Goal: Task Accomplishment & Management: Manage account settings

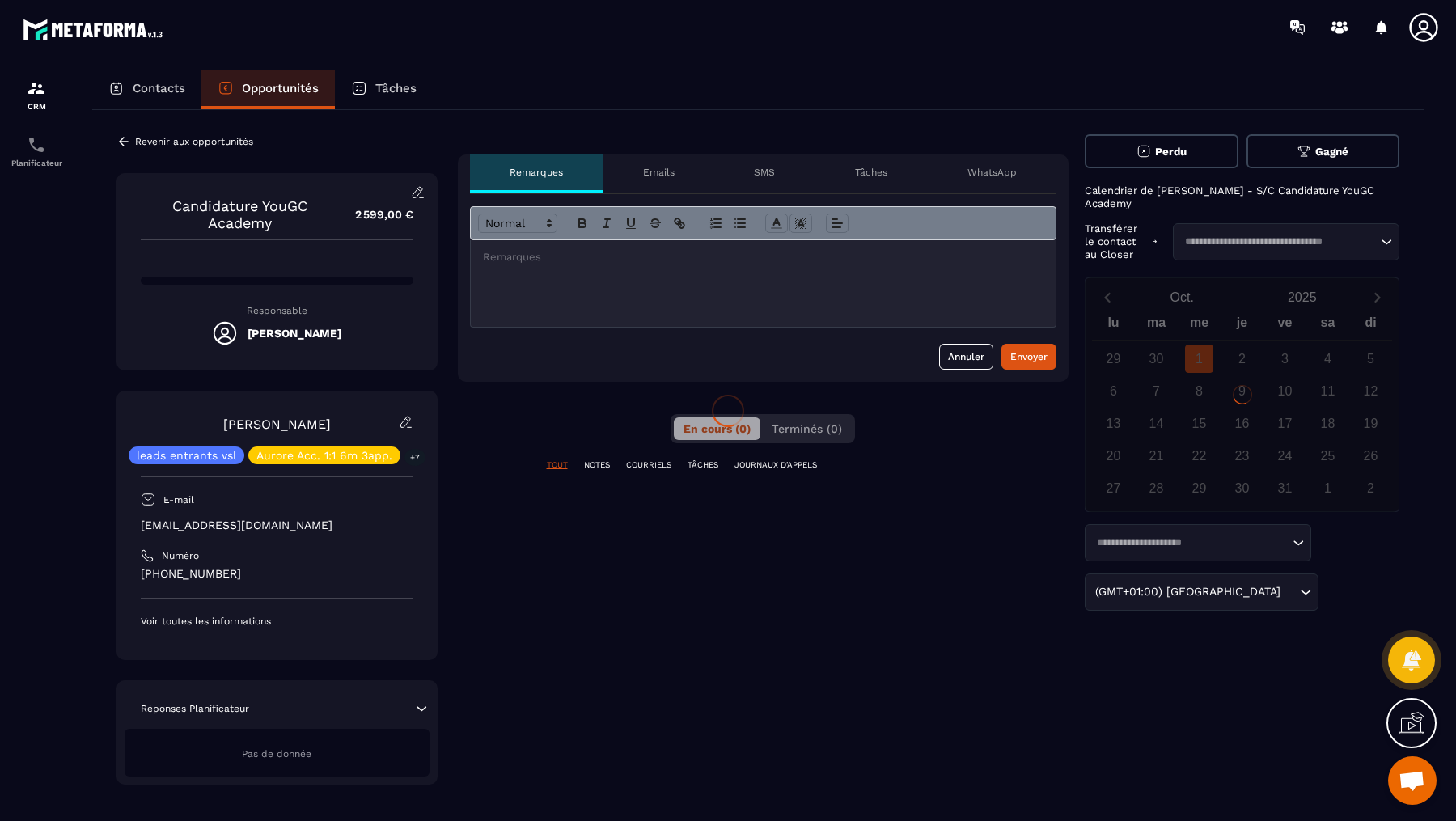
scroll to position [585, 0]
drag, startPoint x: 0, startPoint y: 0, endPoint x: 1332, endPoint y: 151, distance: 1340.5
click at [1312, 151] on icon at bounding box center [1303, 151] width 14 height 14
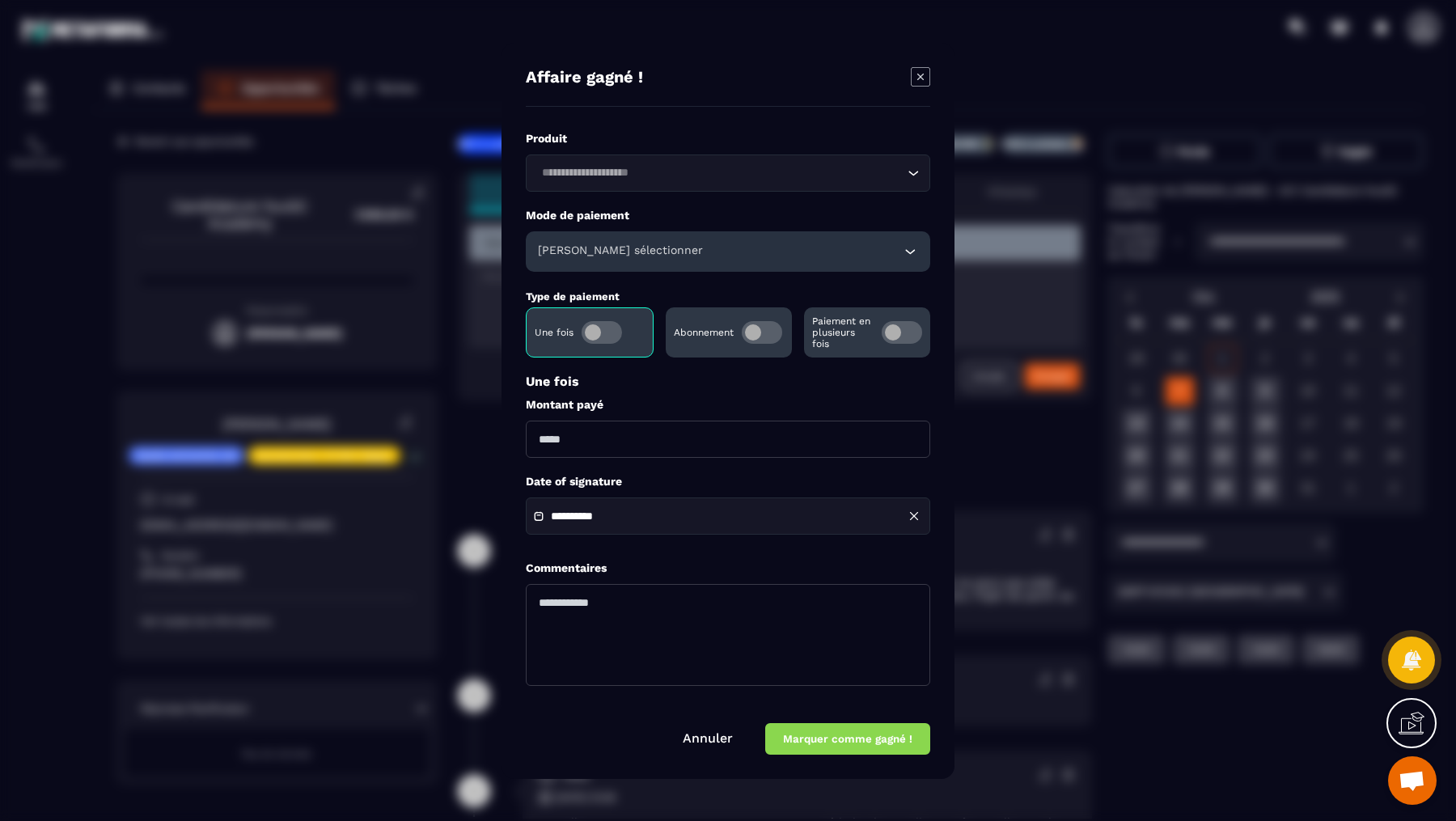
click at [575, 248] on h6 "[PERSON_NAME] sélectionner" at bounding box center [620, 252] width 165 height 16
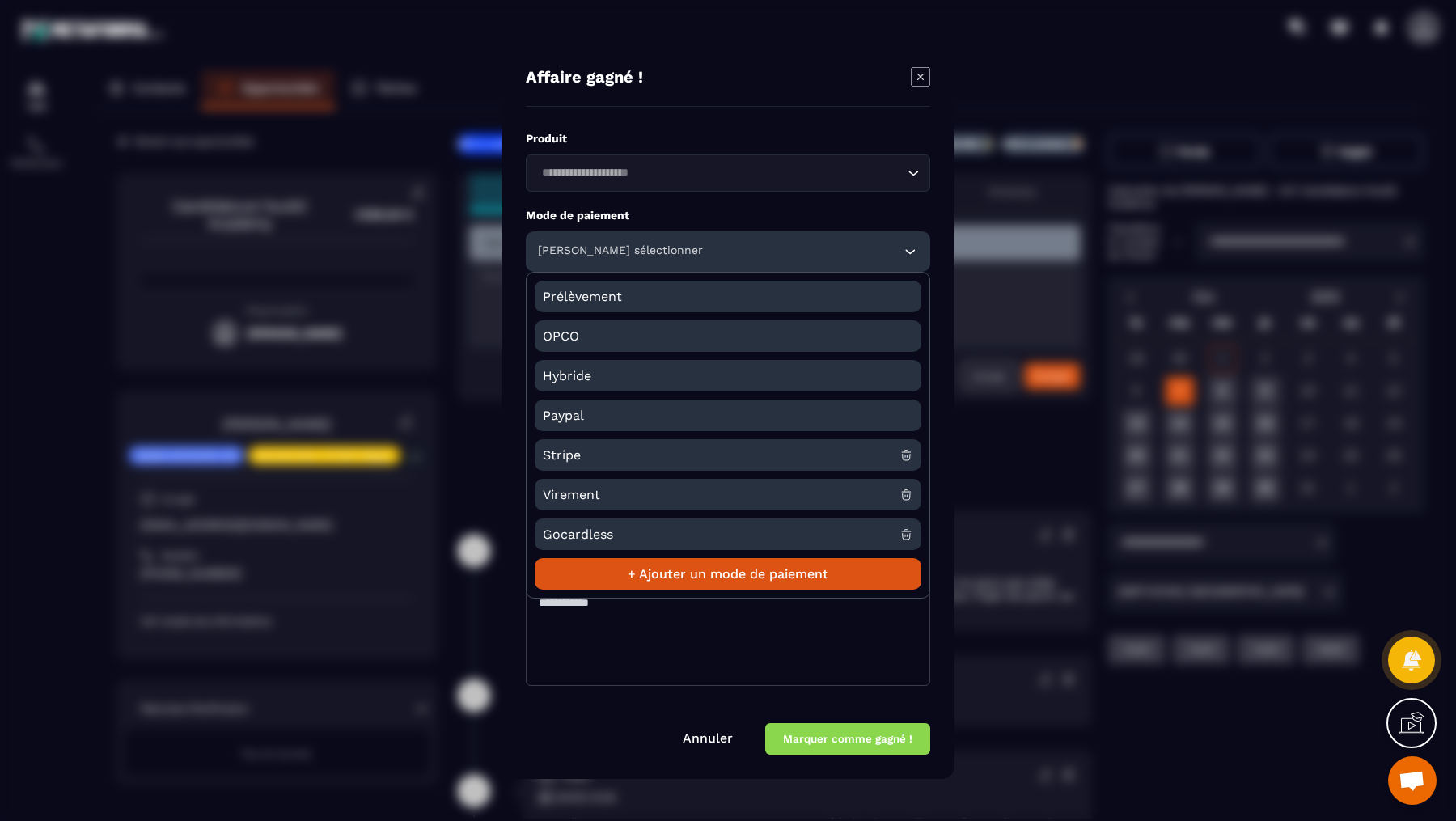
click at [587, 453] on span "Stripe" at bounding box center [720, 455] width 357 height 32
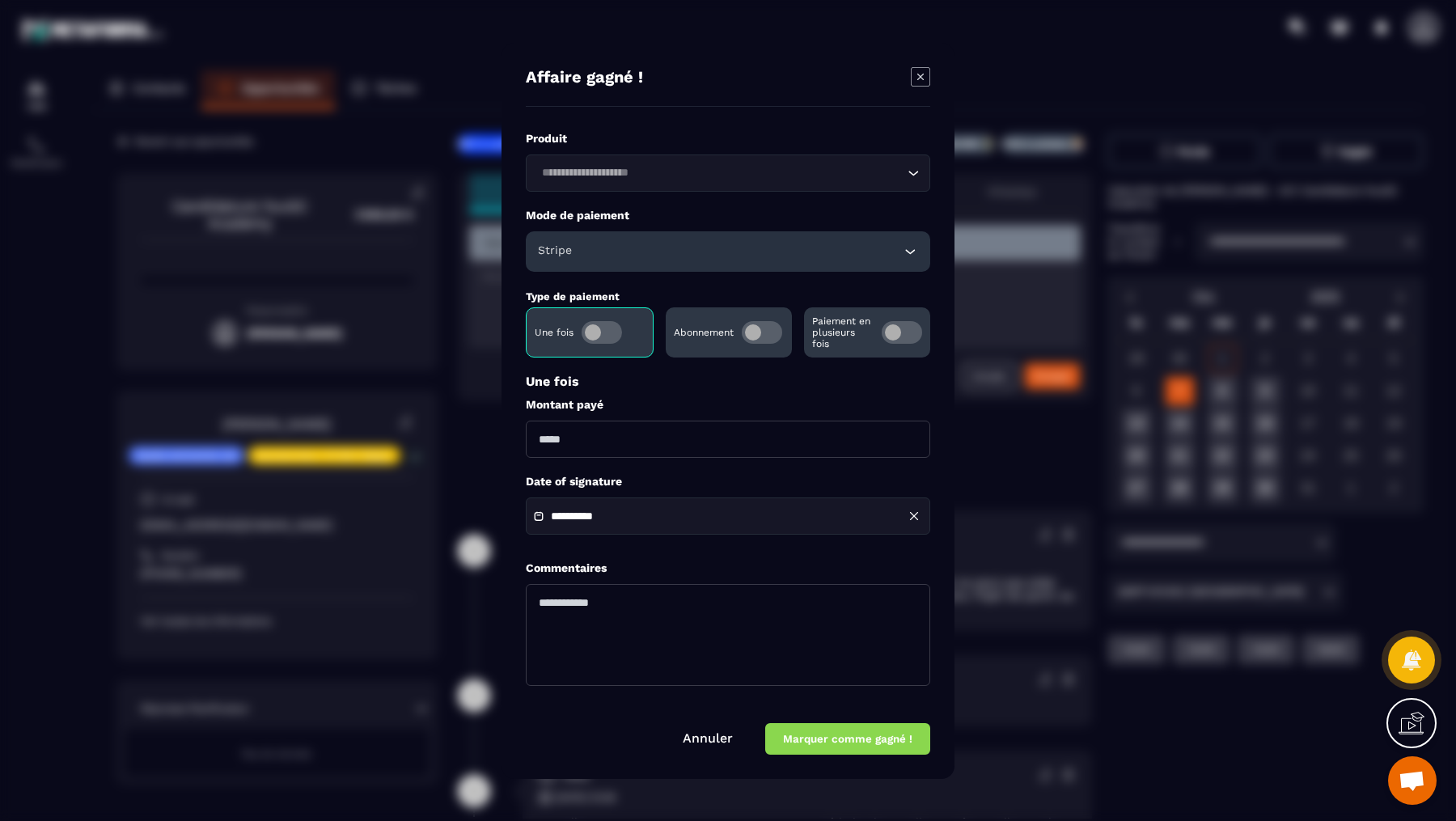
click at [892, 328] on span "Modal window" at bounding box center [902, 333] width 40 height 23
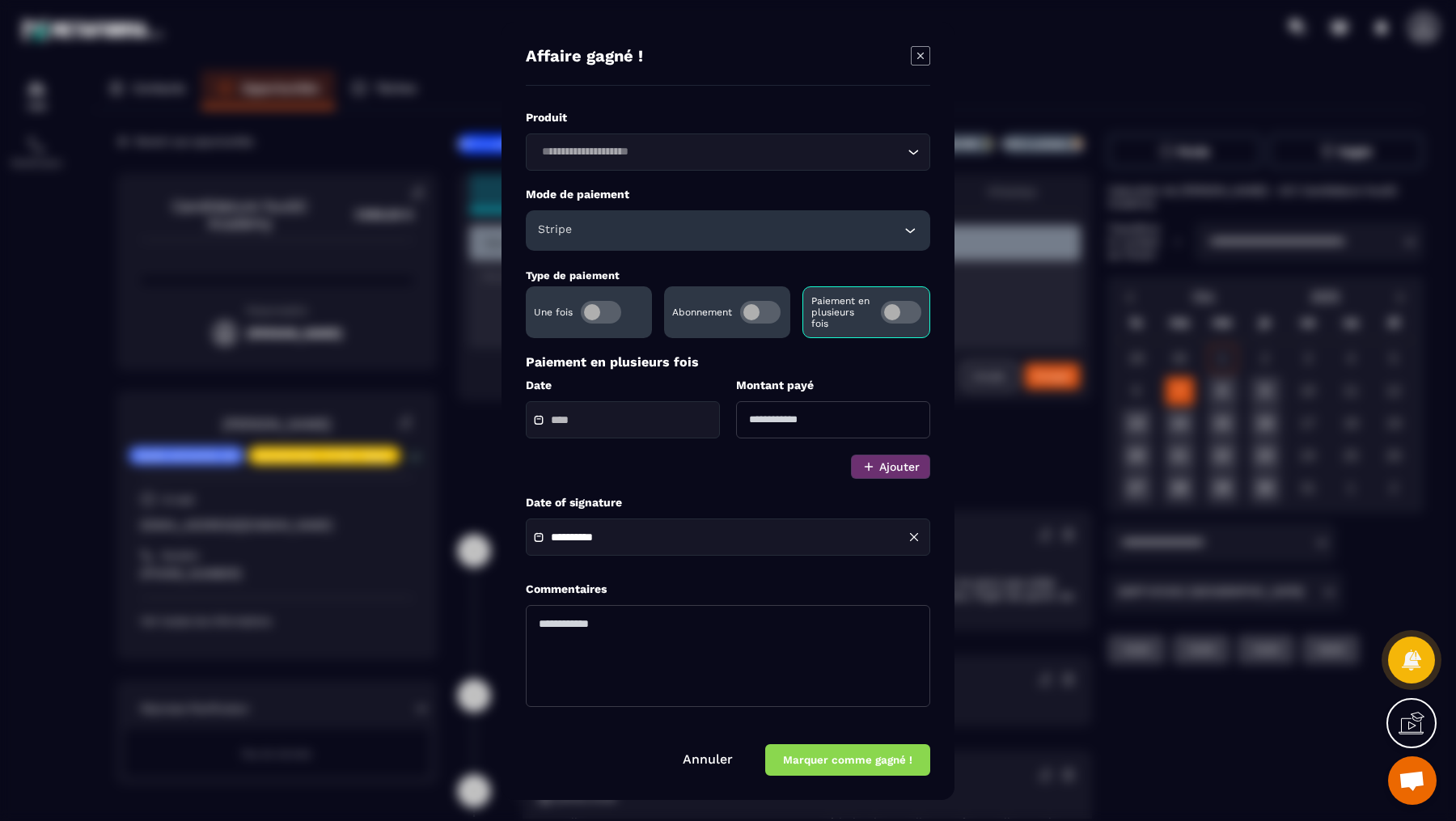
click at [621, 423] on input "Modal window" at bounding box center [607, 420] width 113 height 12
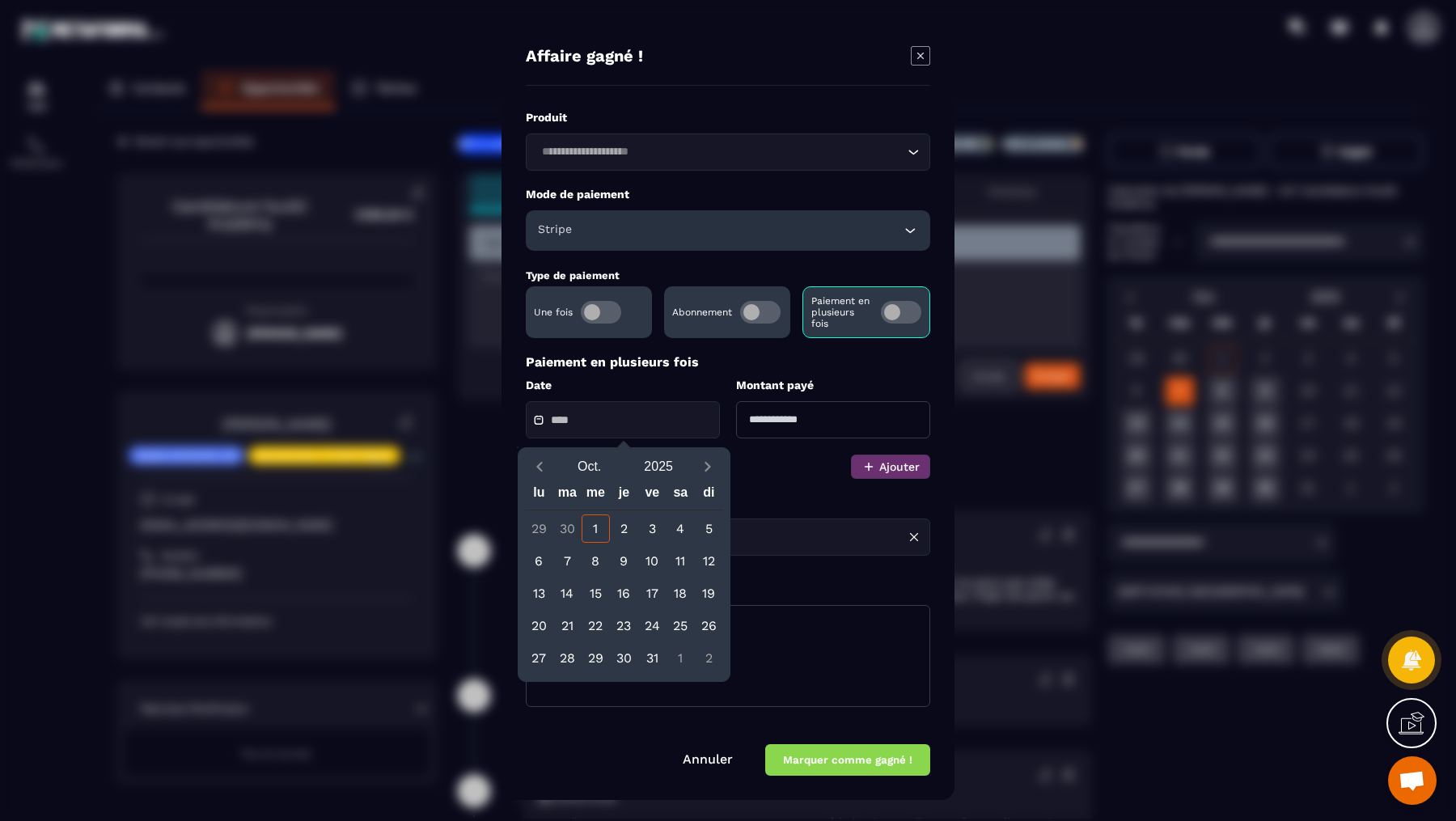
click at [561, 521] on div "30" at bounding box center [567, 529] width 29 height 29
click at [568, 530] on div "30" at bounding box center [567, 529] width 29 height 29
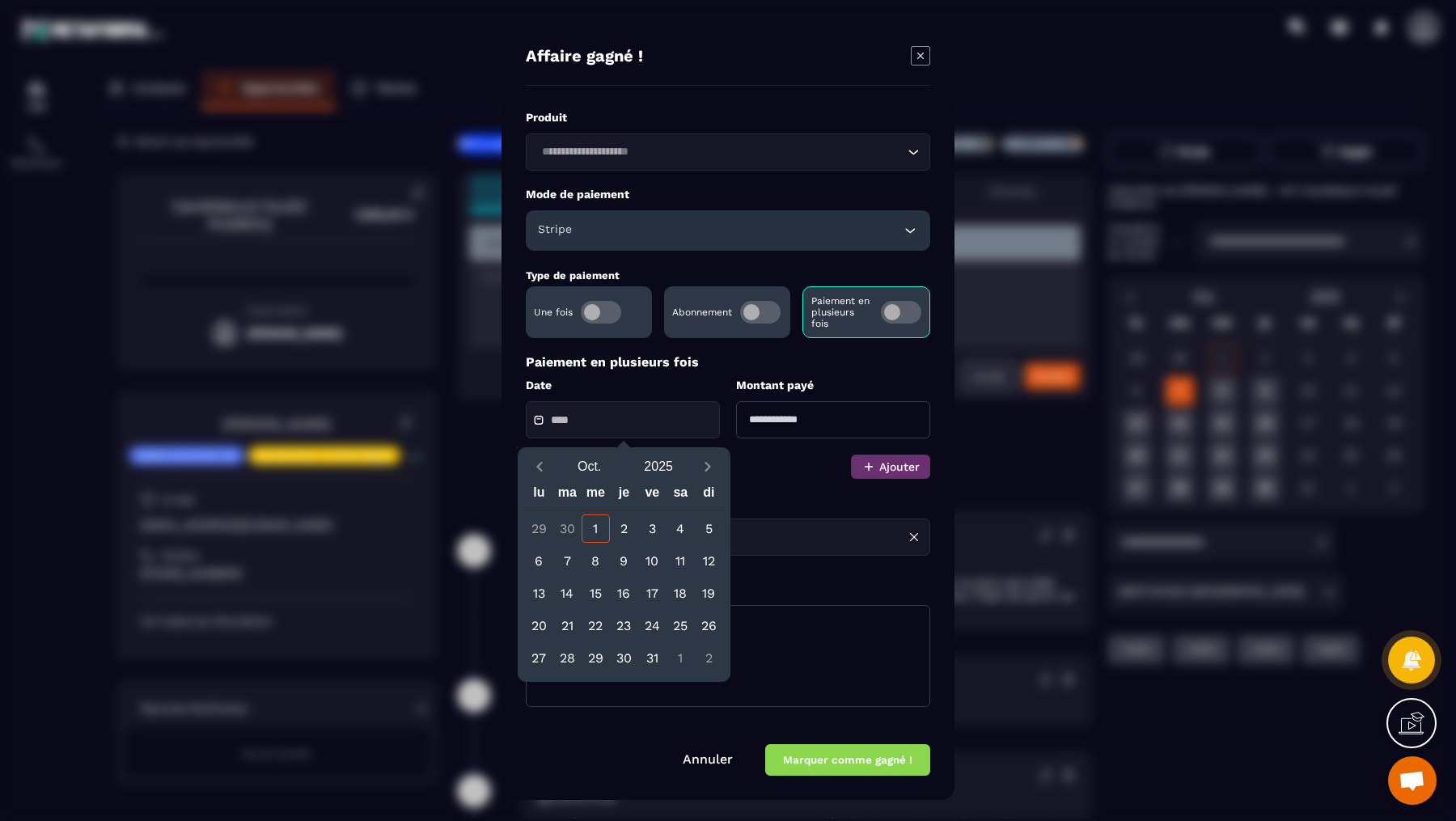
click at [568, 530] on div "30" at bounding box center [567, 529] width 29 height 29
click at [531, 460] on span "Previous month" at bounding box center [540, 467] width 20 height 20
click at [563, 657] on div "30" at bounding box center [567, 658] width 29 height 29
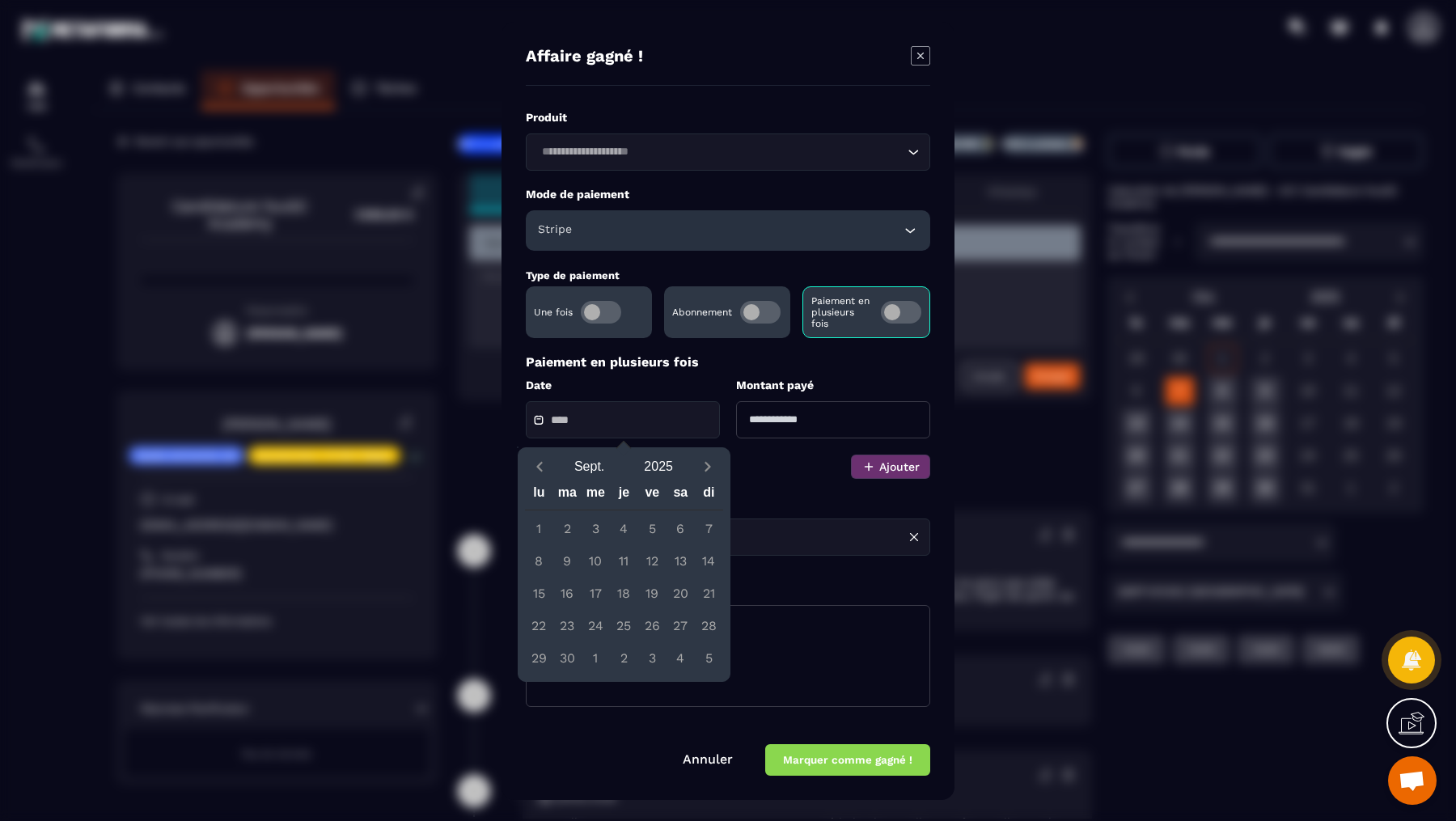
click at [563, 657] on div "30" at bounding box center [567, 658] width 29 height 29
click at [711, 463] on icon "Next month" at bounding box center [707, 466] width 16 height 16
click at [596, 530] on div "1" at bounding box center [596, 529] width 29 height 29
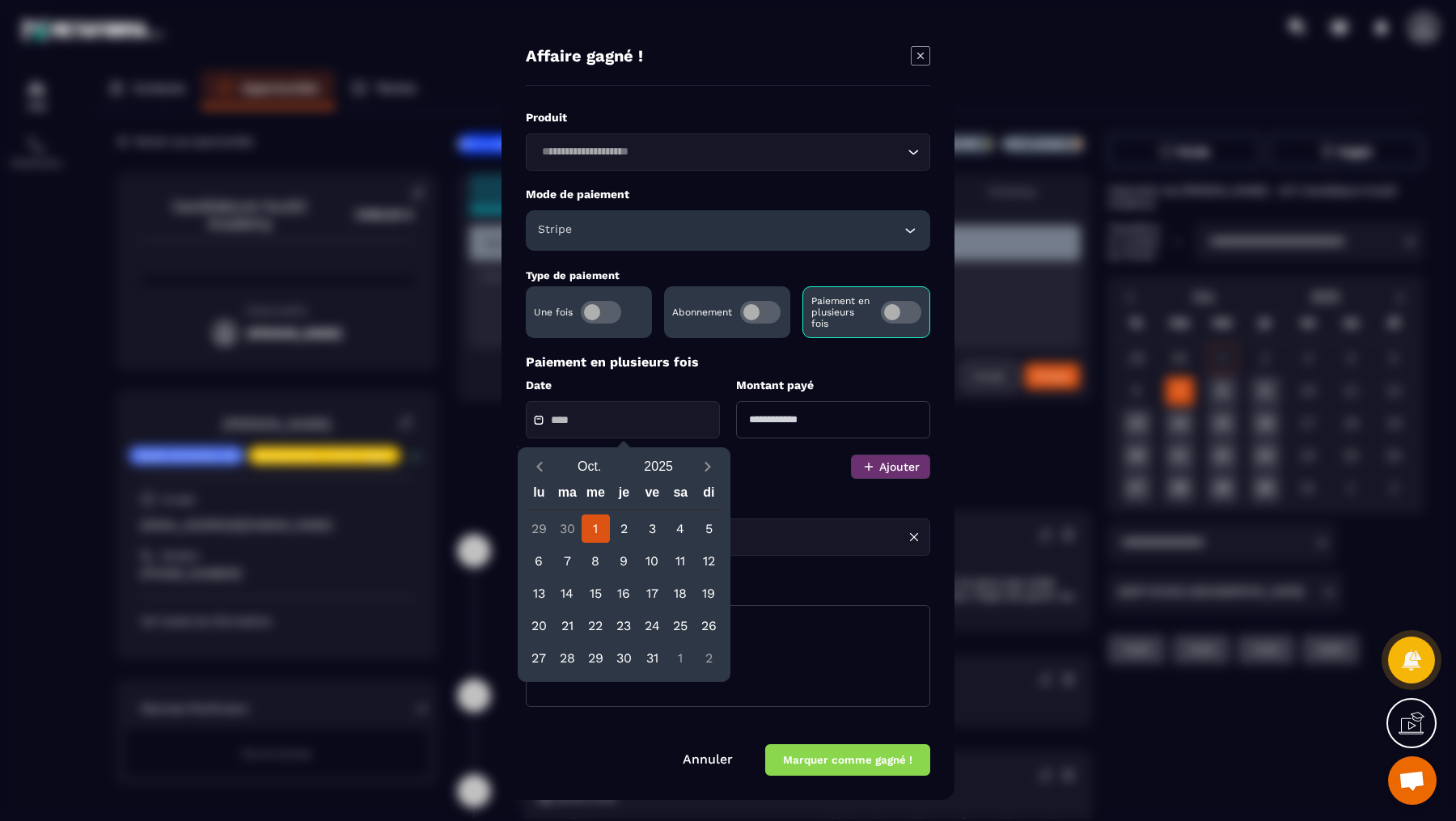
type input "**********"
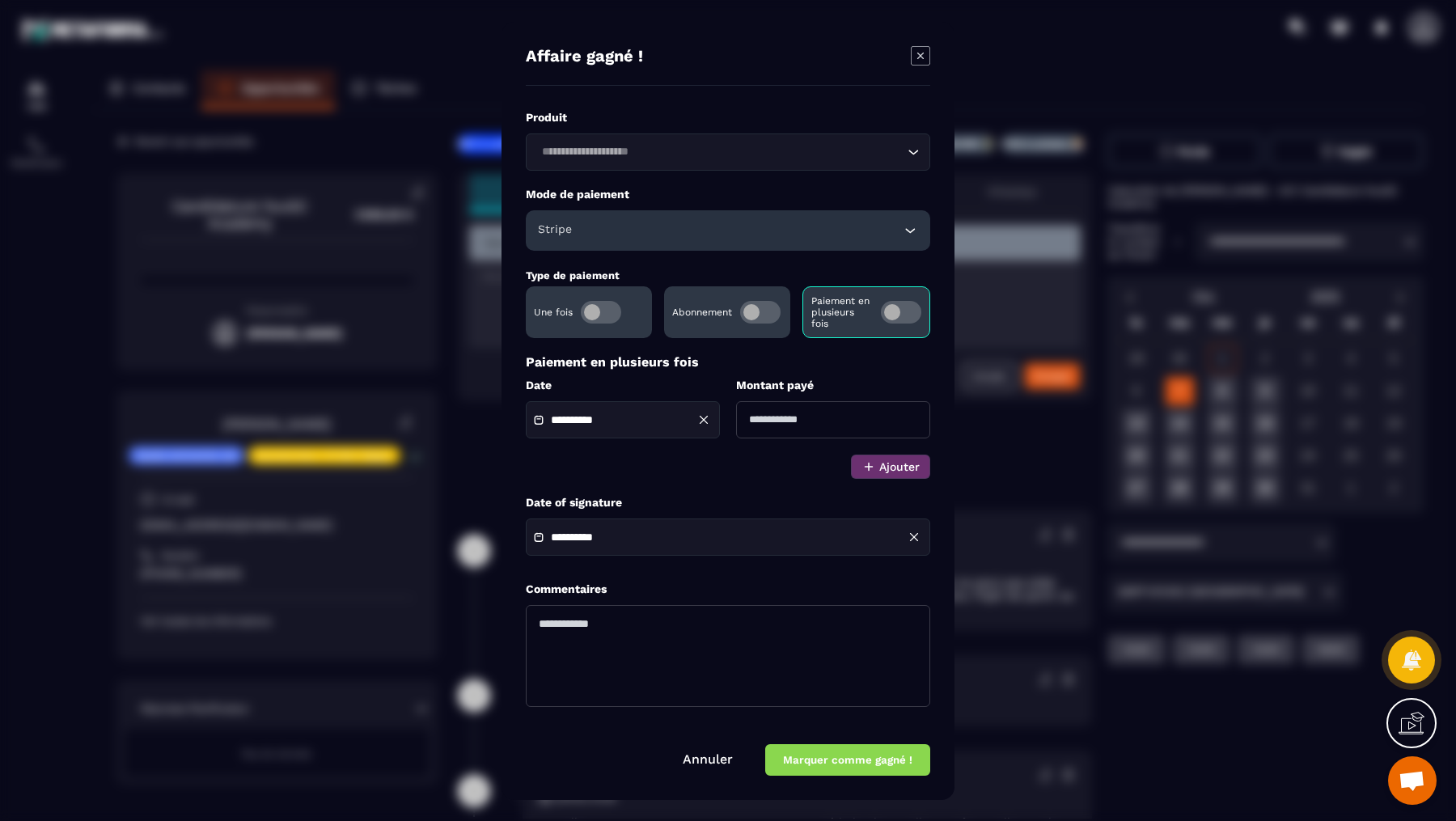
click at [772, 431] on input "Modal window" at bounding box center [832, 419] width 194 height 37
type input "*******"
click at [858, 770] on button "Marquer comme gagné !" at bounding box center [848, 760] width 165 height 32
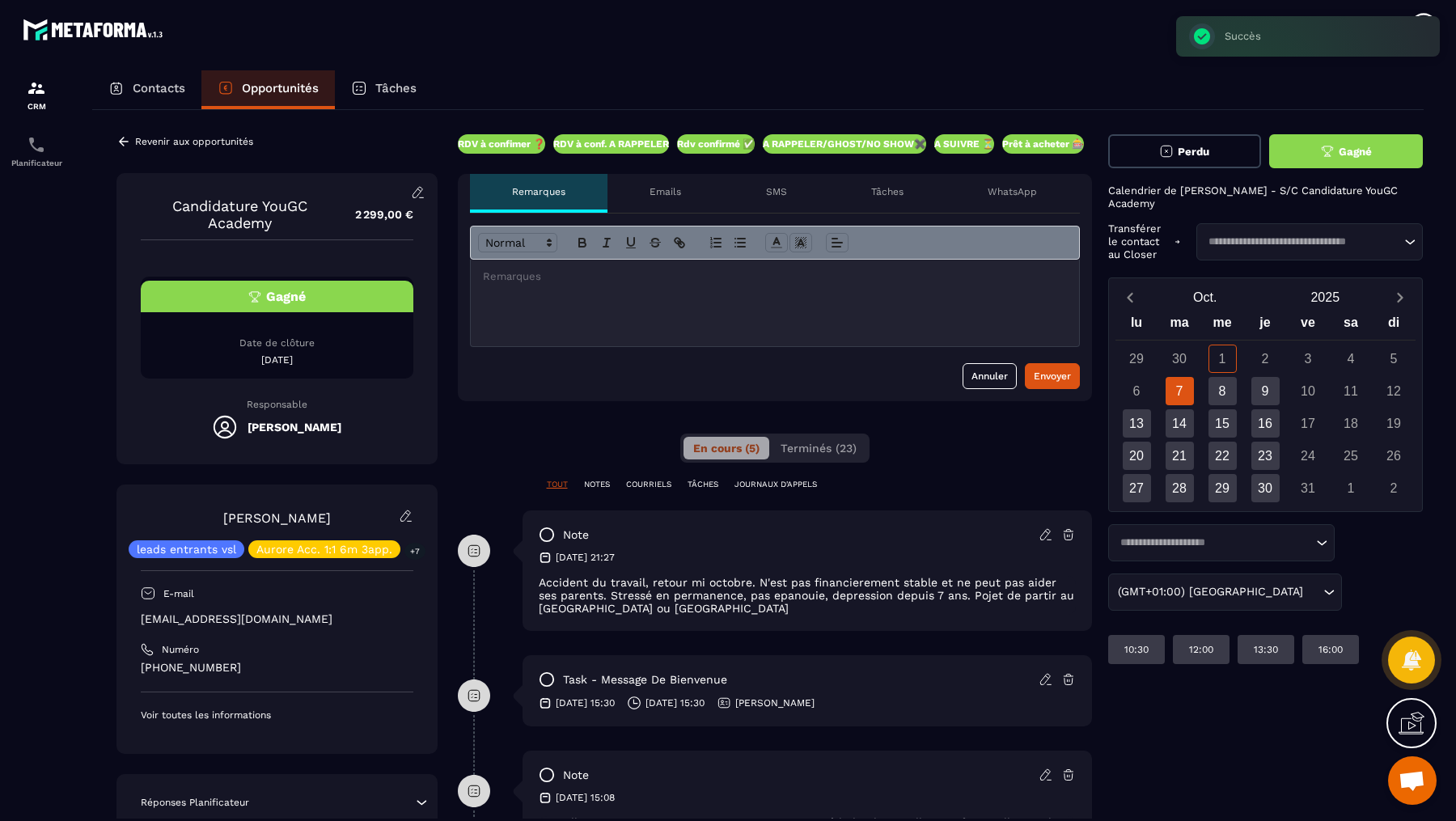
click at [135, 140] on p "Revenir aux opportunités" at bounding box center [193, 142] width 118 height 11
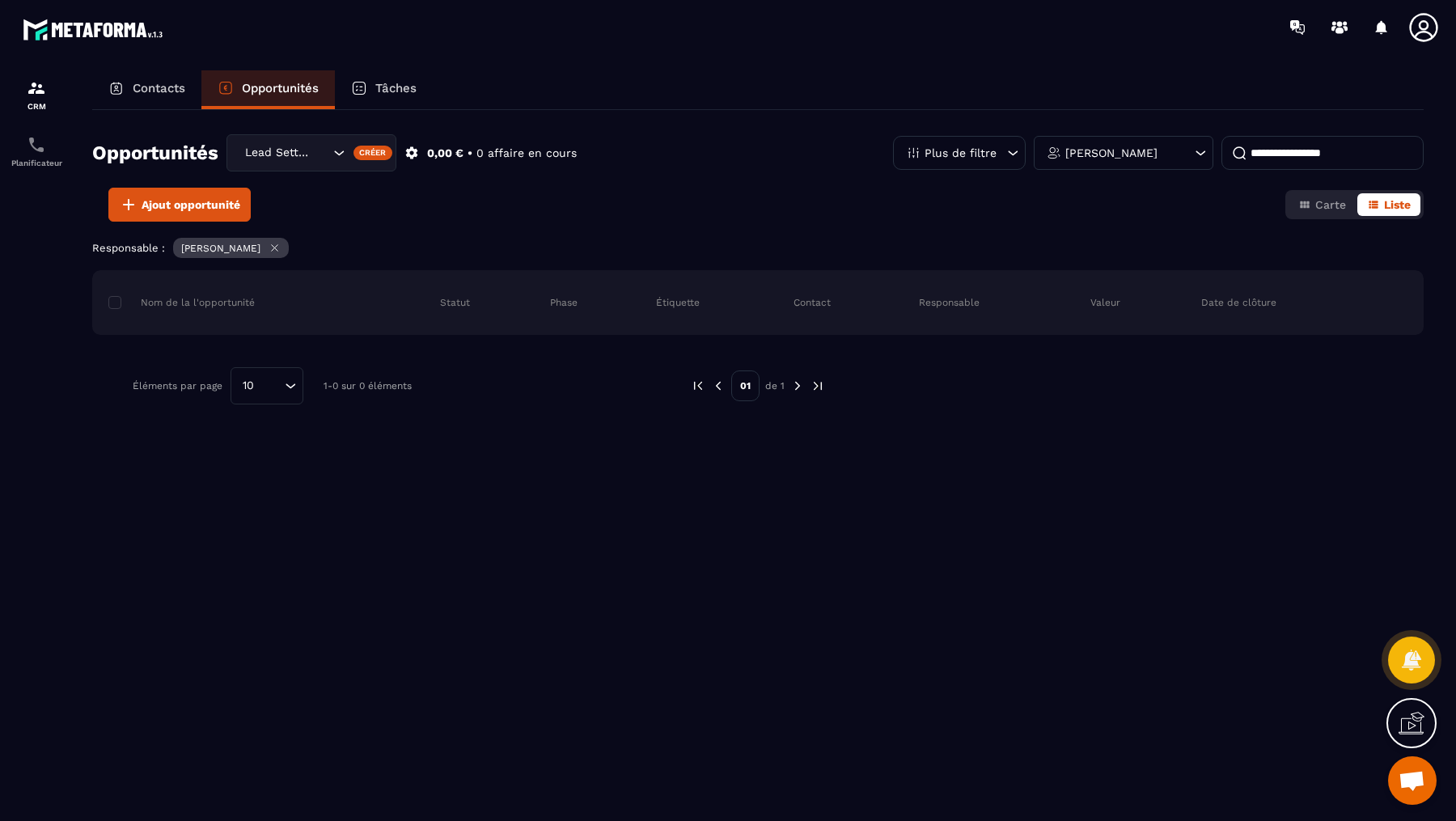
click at [297, 154] on div "Lead Setting" at bounding box center [285, 153] width 92 height 18
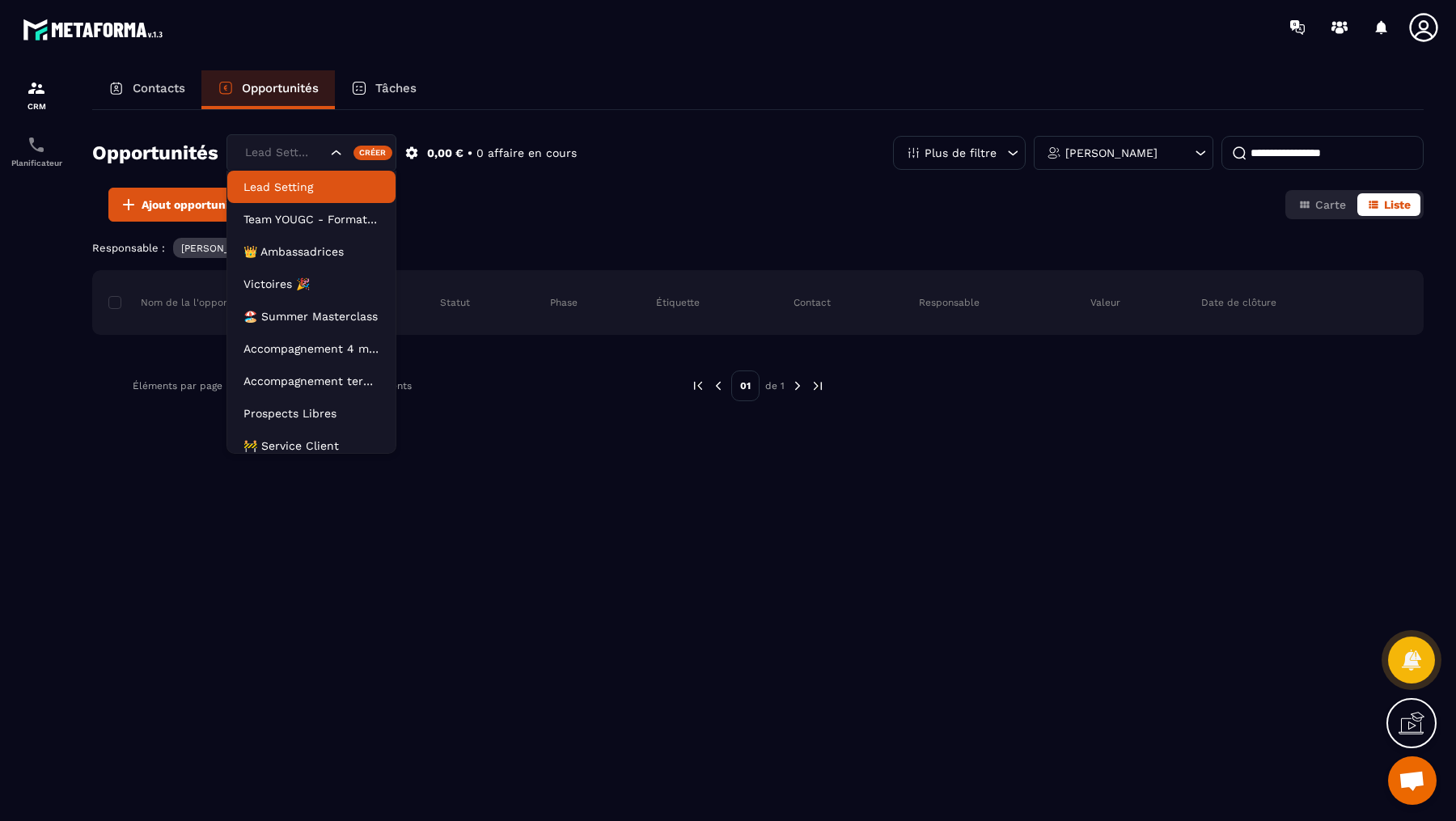
click at [572, 230] on div "Opportunités Lead Setting Lead Setting Team YOUGC - Formations 👑 Ambassadrices …" at bounding box center [758, 464] width 1332 height 709
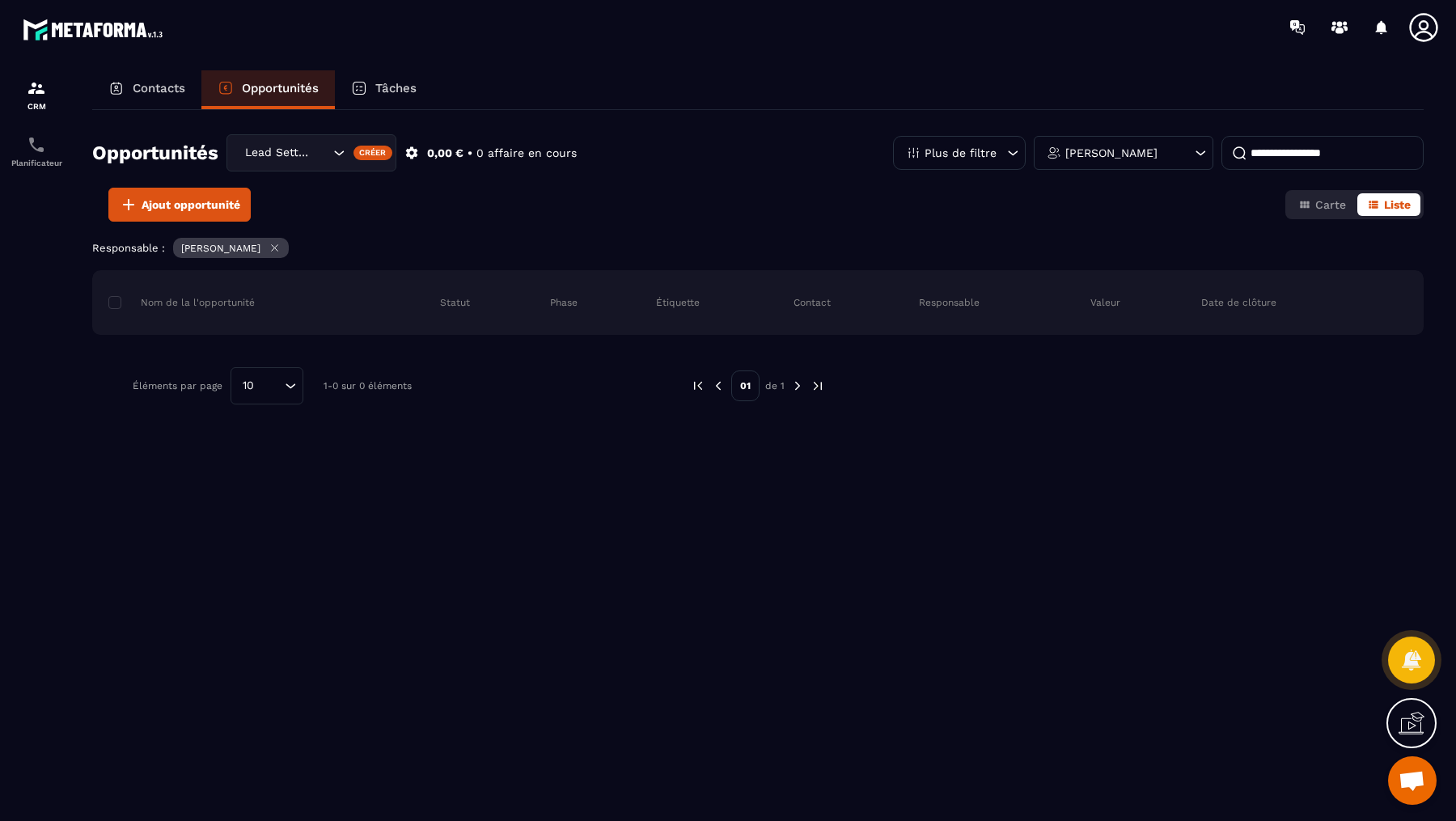
click at [163, 95] on div "Contacts" at bounding box center [146, 90] width 109 height 39
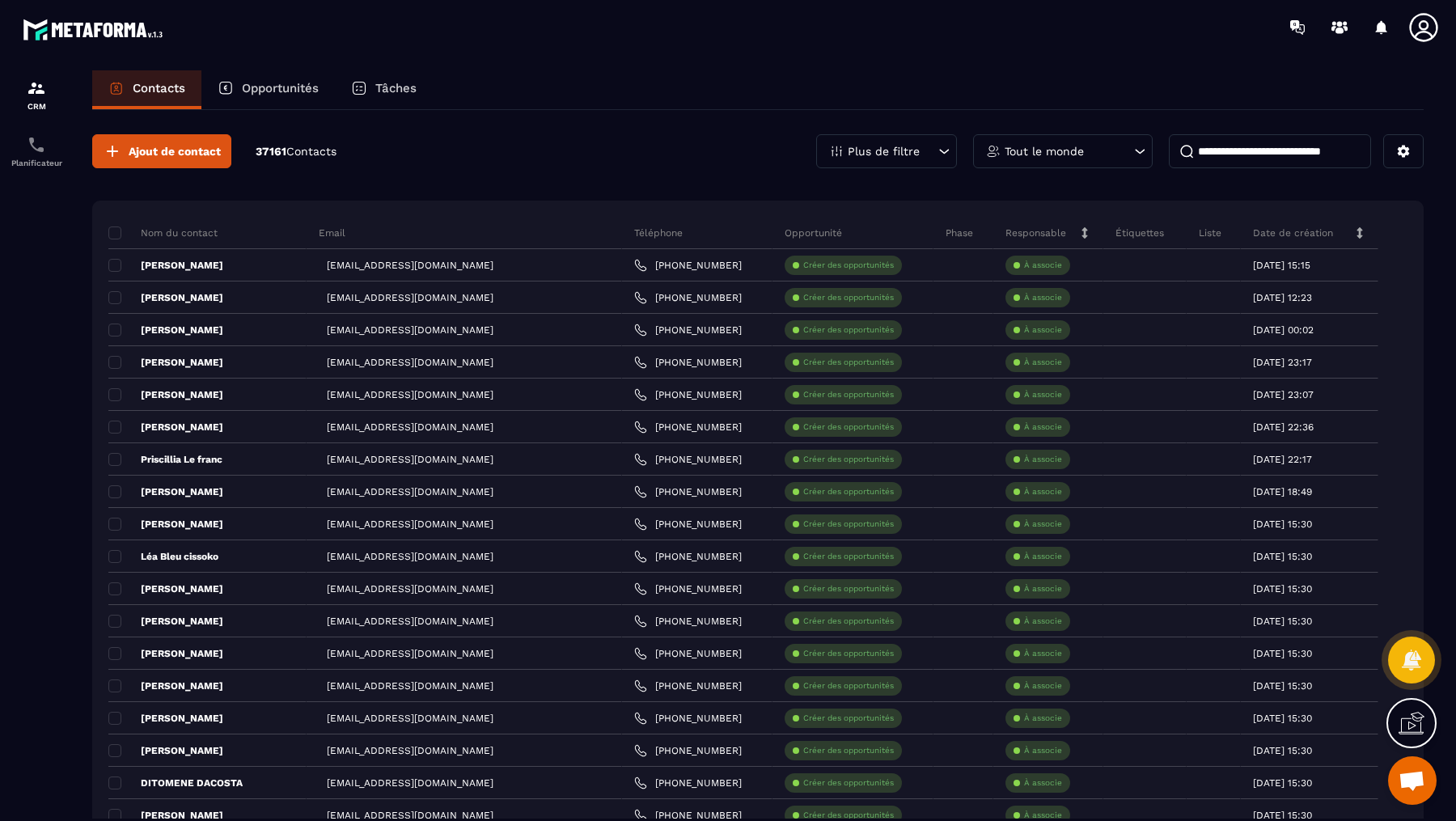
click at [255, 92] on p "Opportunités" at bounding box center [280, 88] width 77 height 14
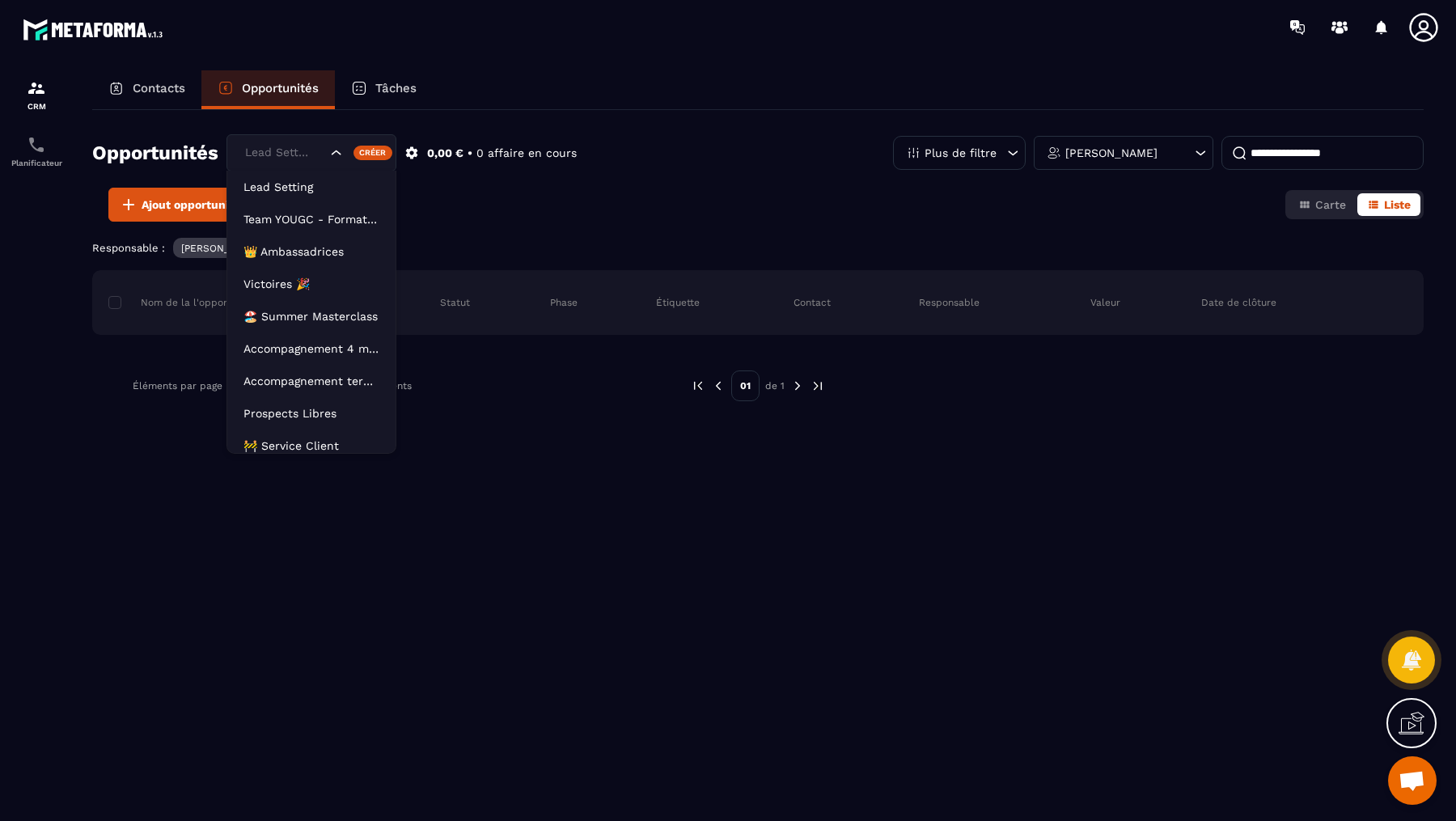
click at [295, 152] on div "Lead Setting" at bounding box center [283, 153] width 89 height 18
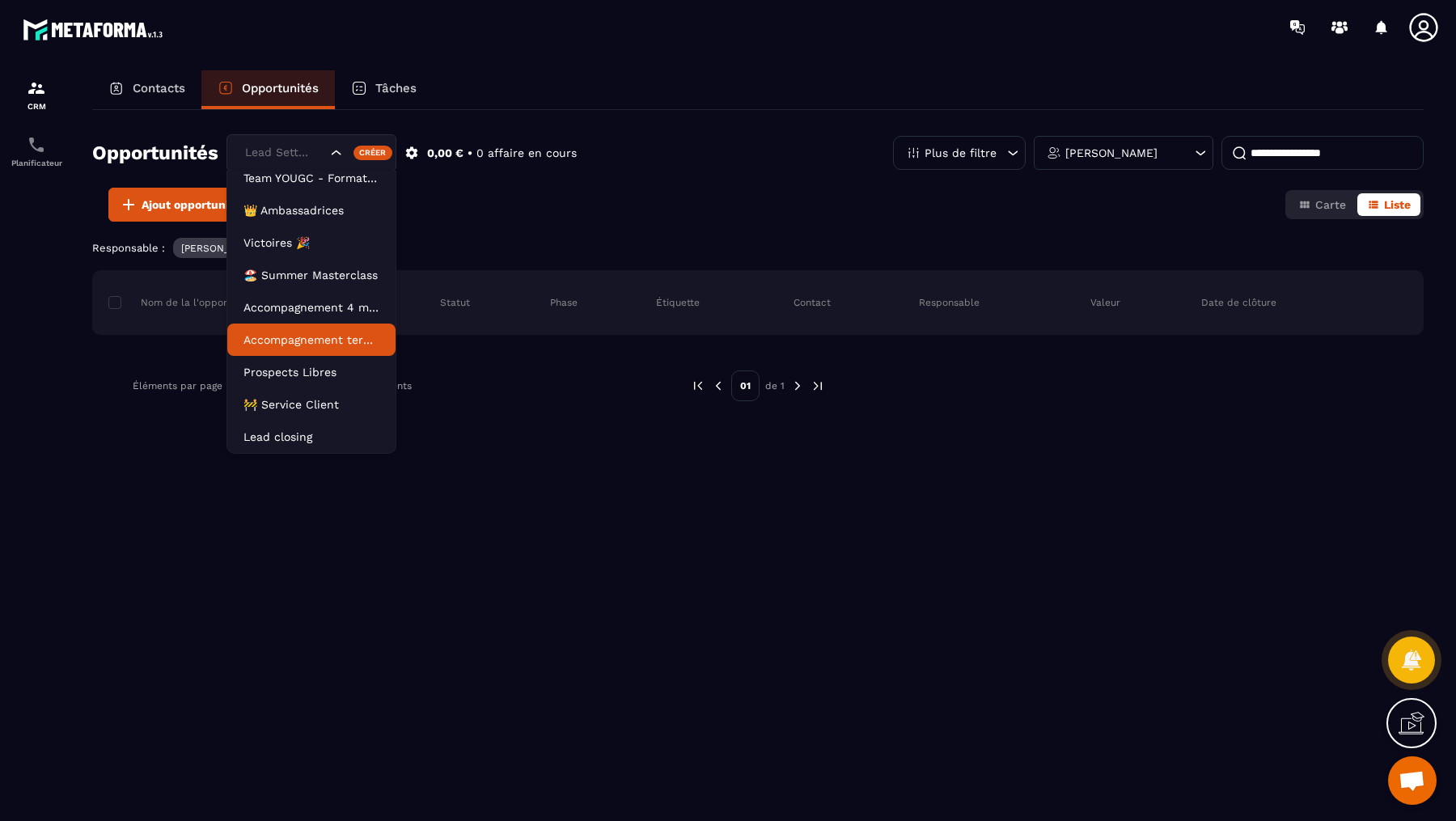
scroll to position [73, 0]
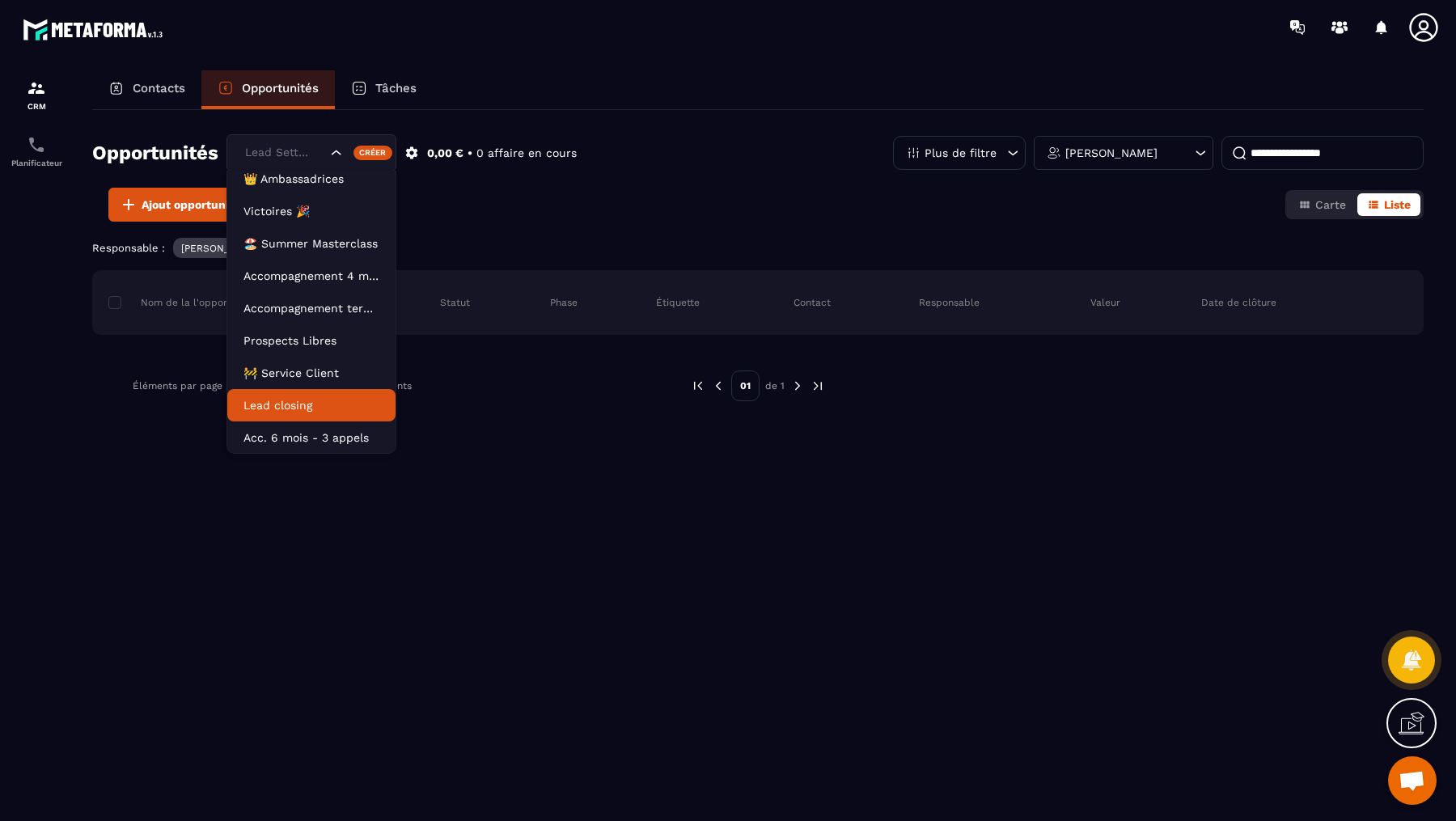
click at [283, 397] on p "Lead closing" at bounding box center [312, 405] width 136 height 16
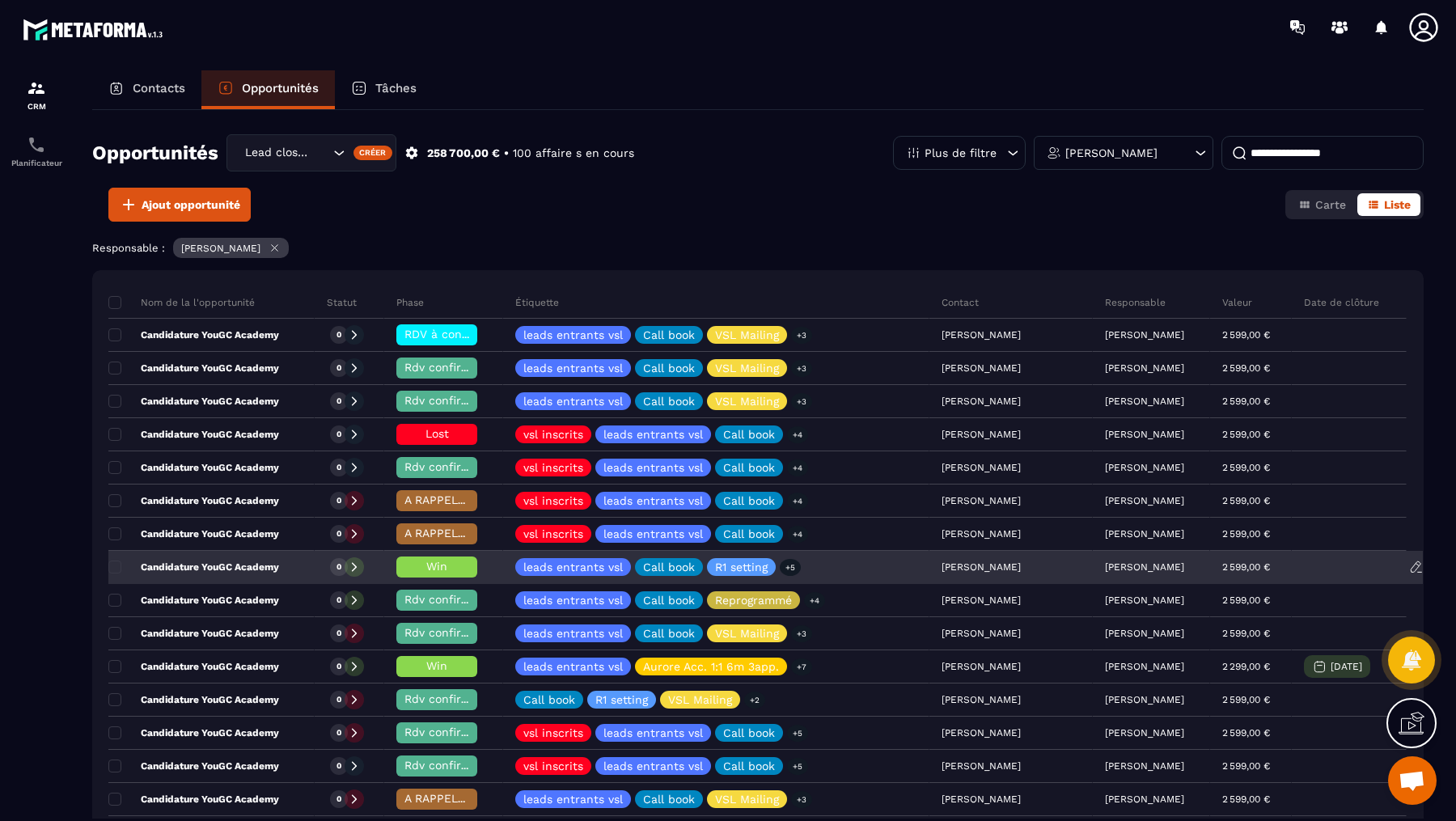
click at [348, 563] on icon at bounding box center [354, 567] width 11 height 11
